Goal: Submit feedback/report problem

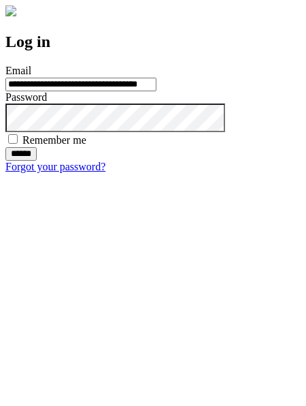
click at [37, 161] on input "******" at bounding box center [20, 154] width 31 height 14
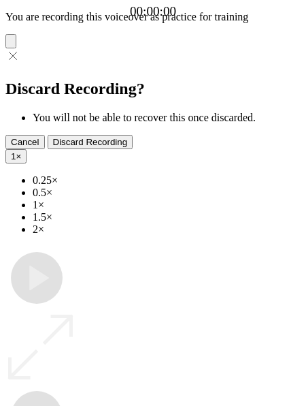
type input "**********"
